Goal: Check status: Check status

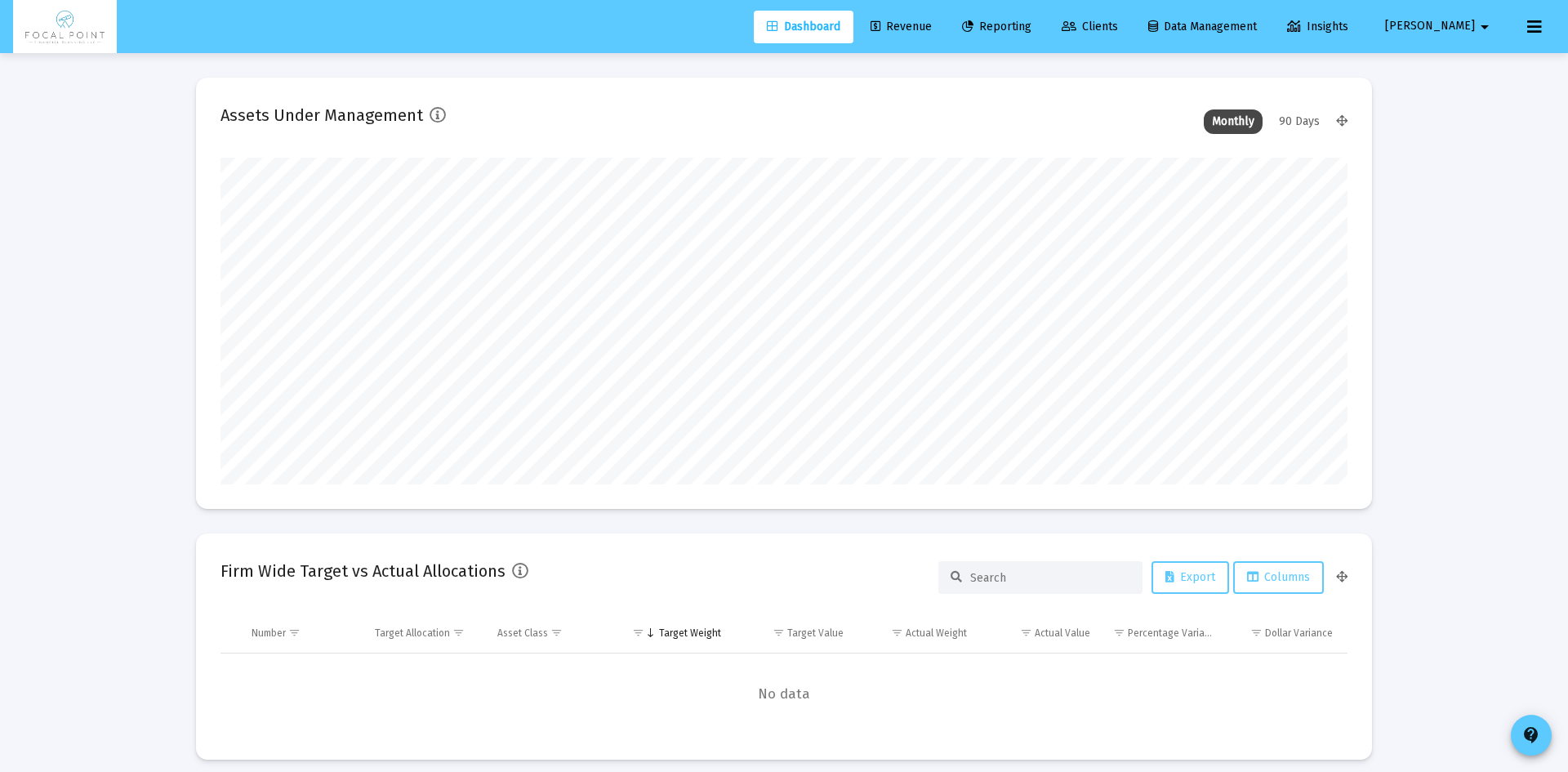
type input "[DATE]"
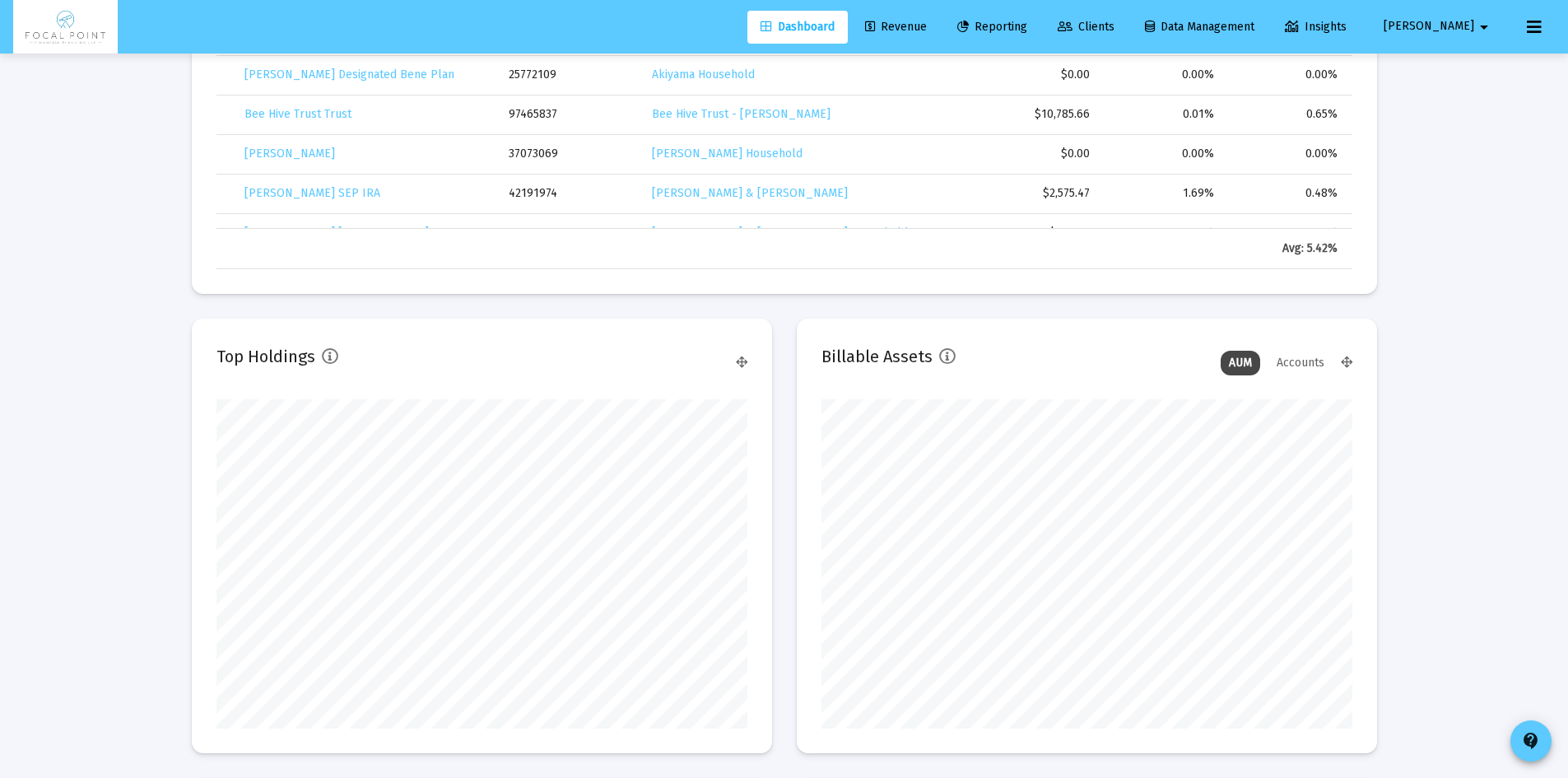
scroll to position [1977, 0]
click at [927, 29] on span "Revenue" at bounding box center [896, 26] width 62 height 14
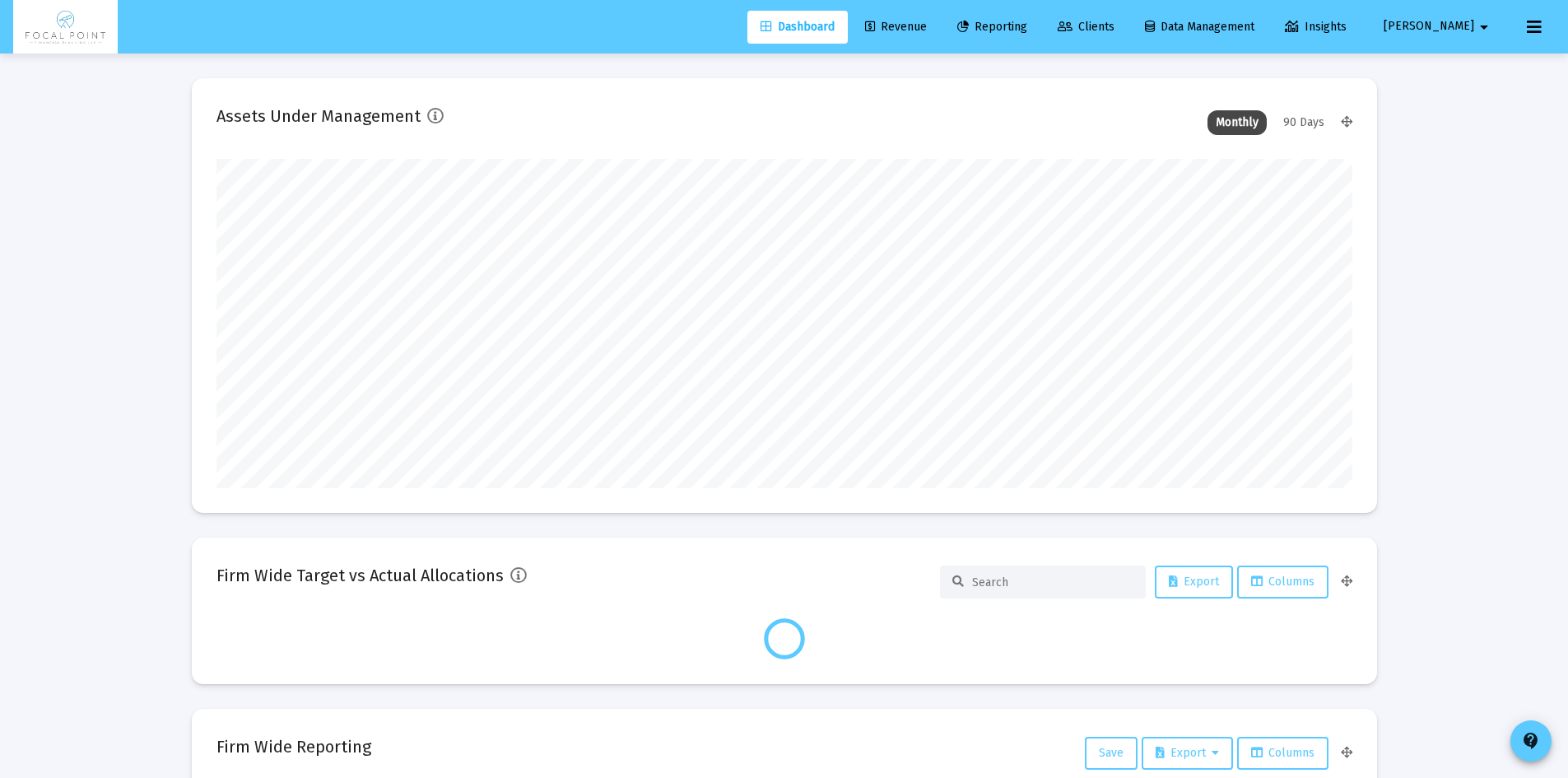
scroll to position [329, 1136]
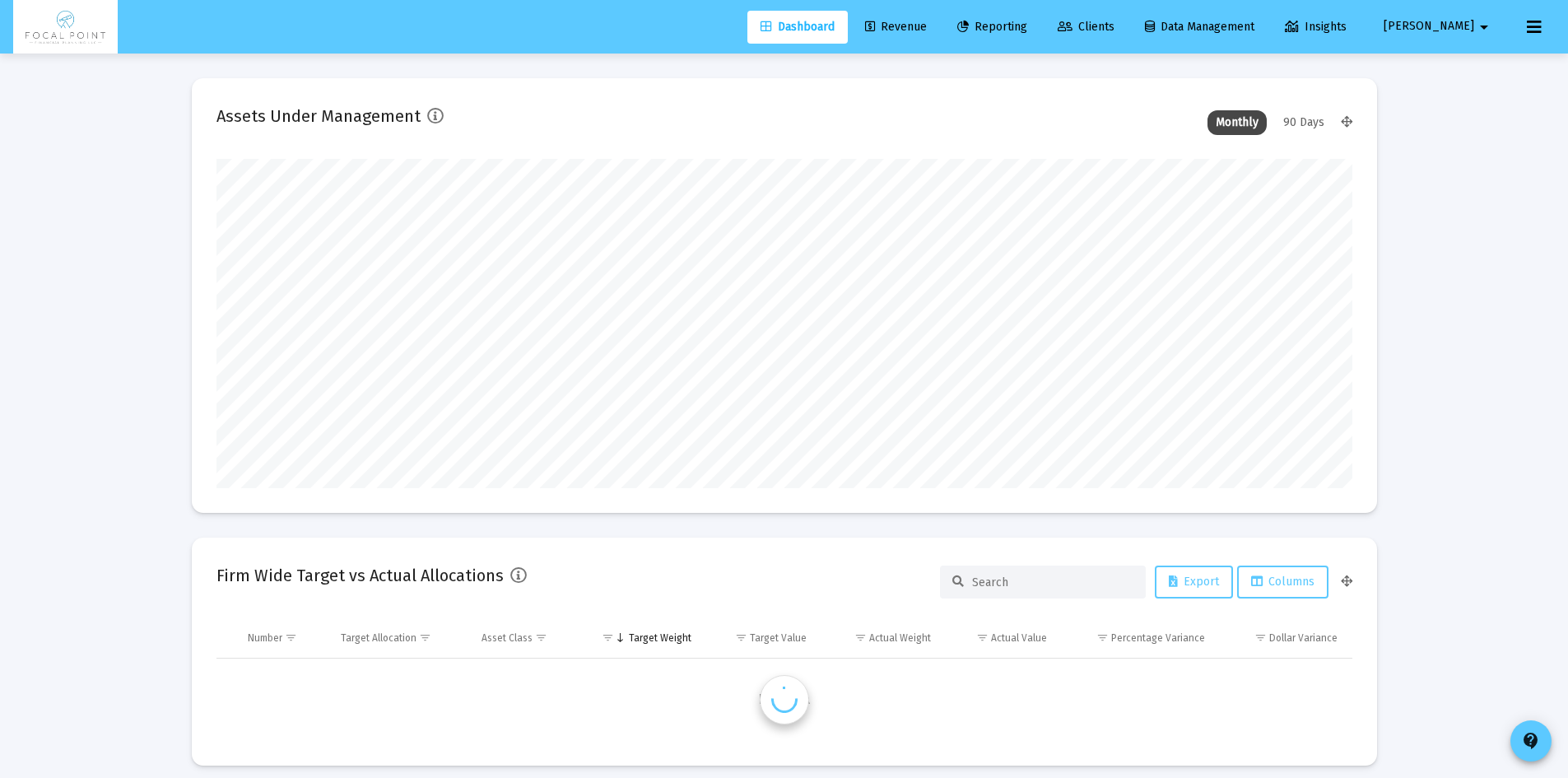
type input "[DATE]"
type input "[EMAIL_ADDRESS][DOMAIN_NAME]"
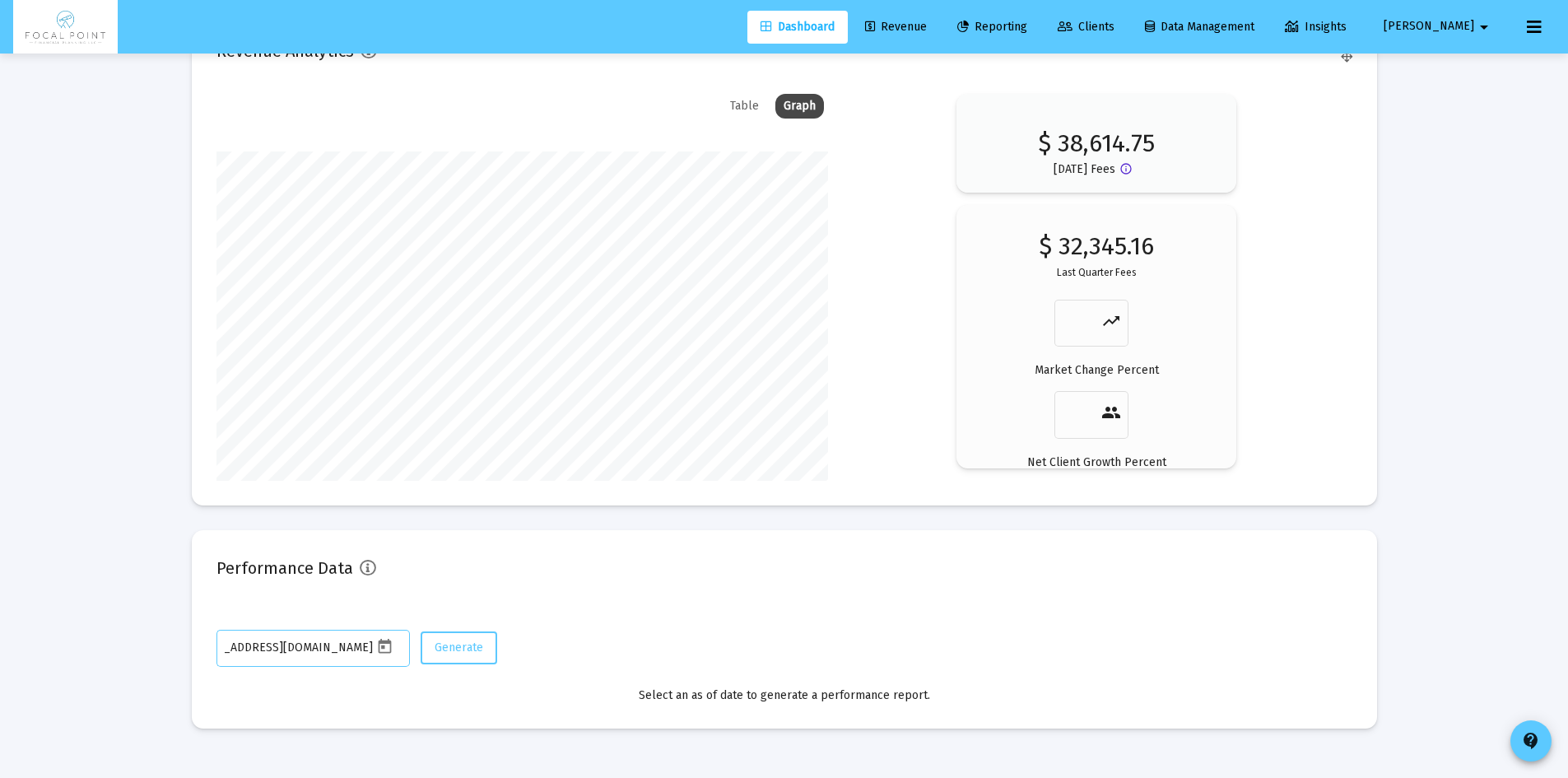
scroll to position [0, 49]
click at [927, 21] on span "Revenue" at bounding box center [896, 26] width 62 height 14
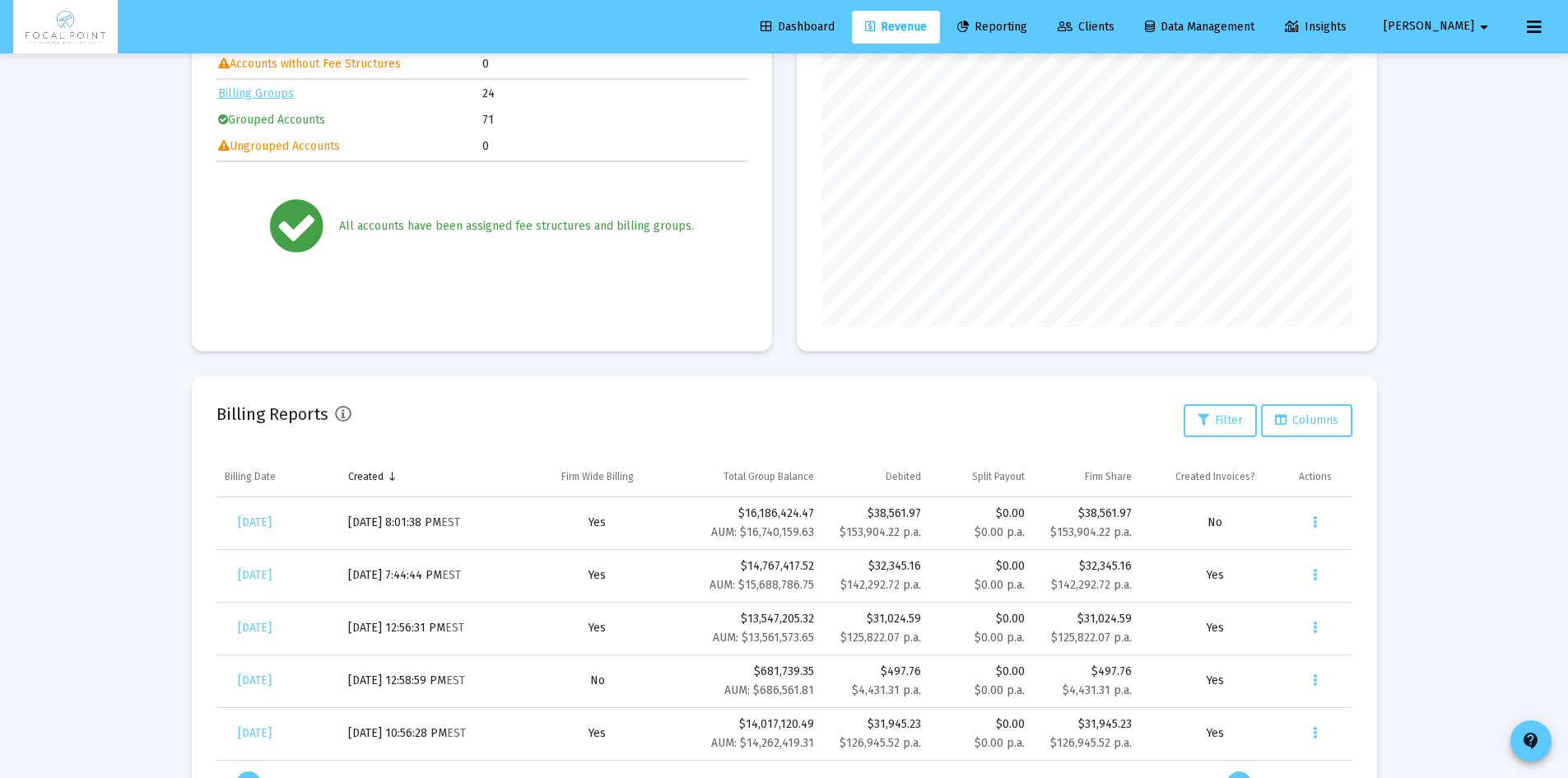
scroll to position [317, 0]
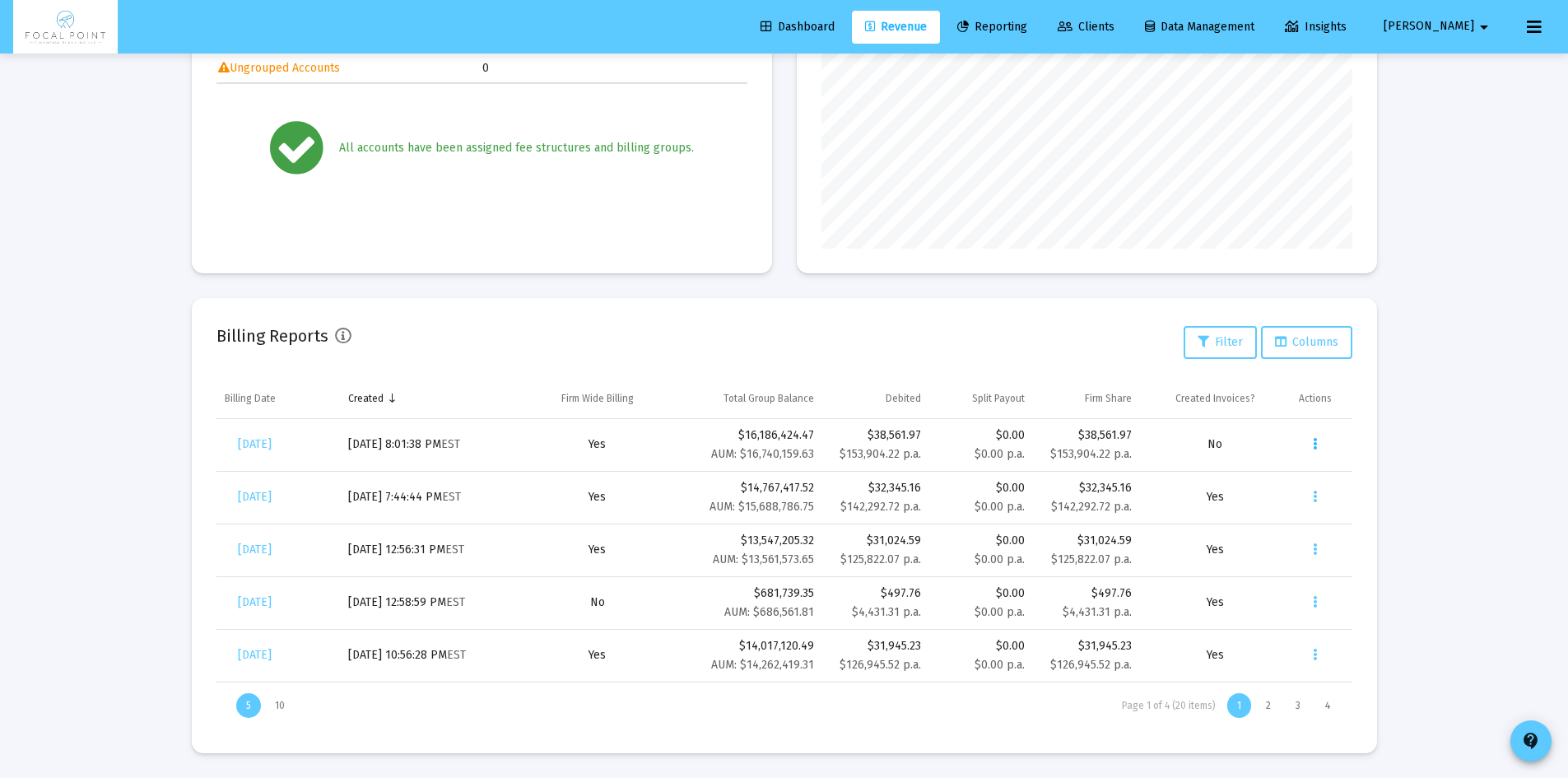
click at [1315, 441] on icon "Data grid" at bounding box center [1315, 445] width 4 height 20
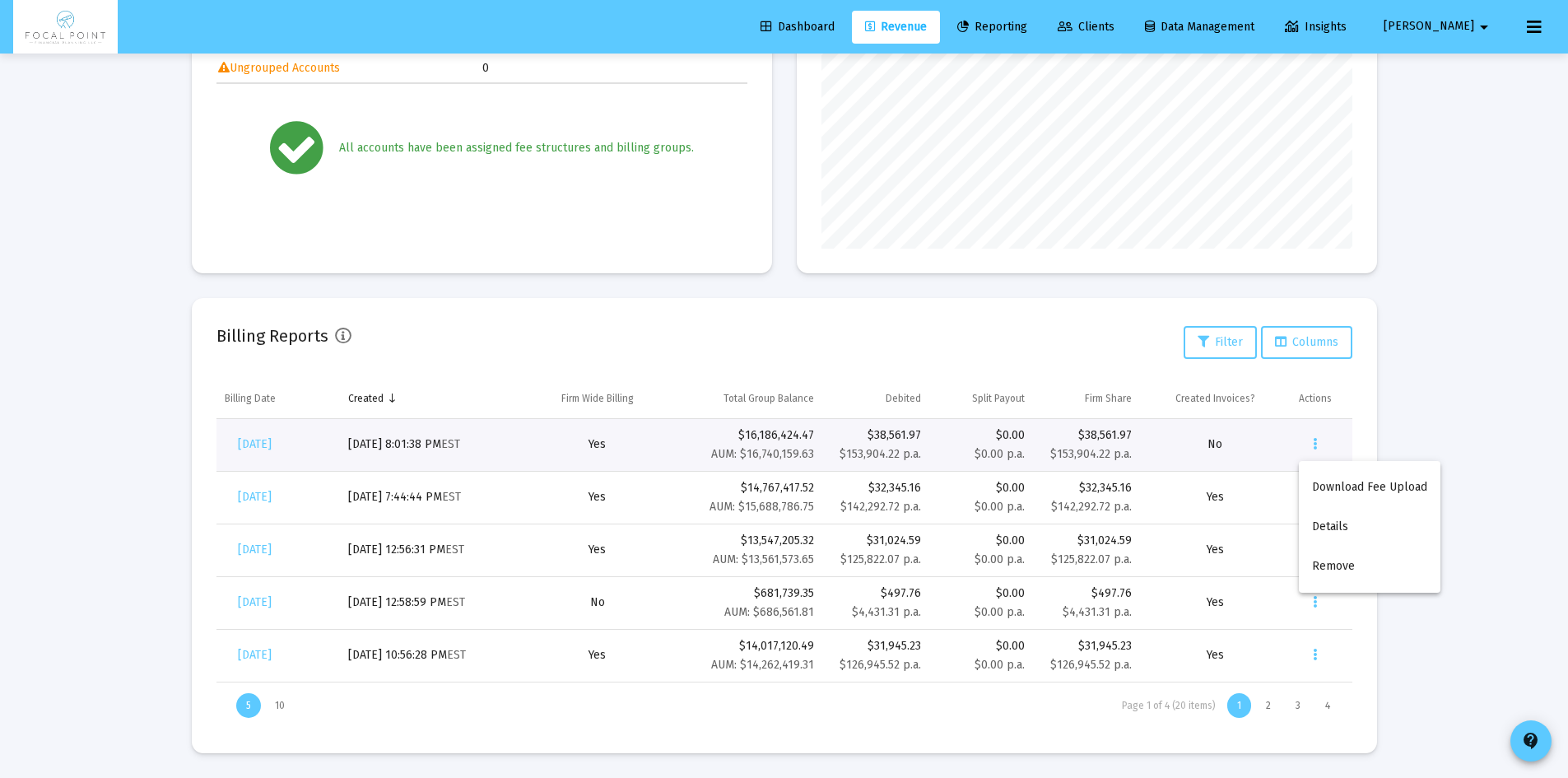
click at [253, 438] on div at bounding box center [784, 389] width 1568 height 778
click at [253, 438] on span "[DATE]" at bounding box center [254, 444] width 34 height 14
